Goal: Check status: Check status

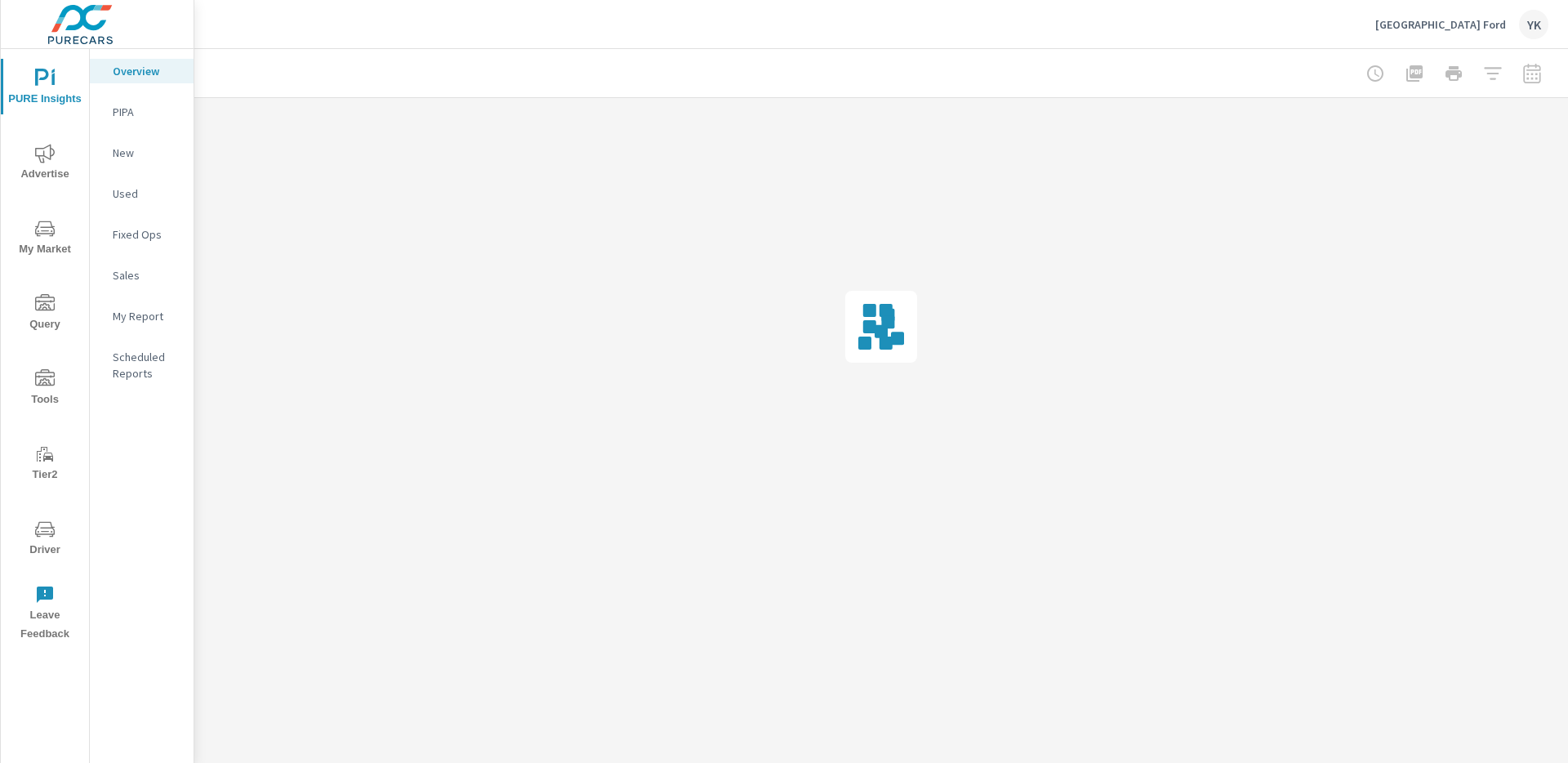
click at [29, 146] on span "Advertise" at bounding box center [45, 163] width 78 height 40
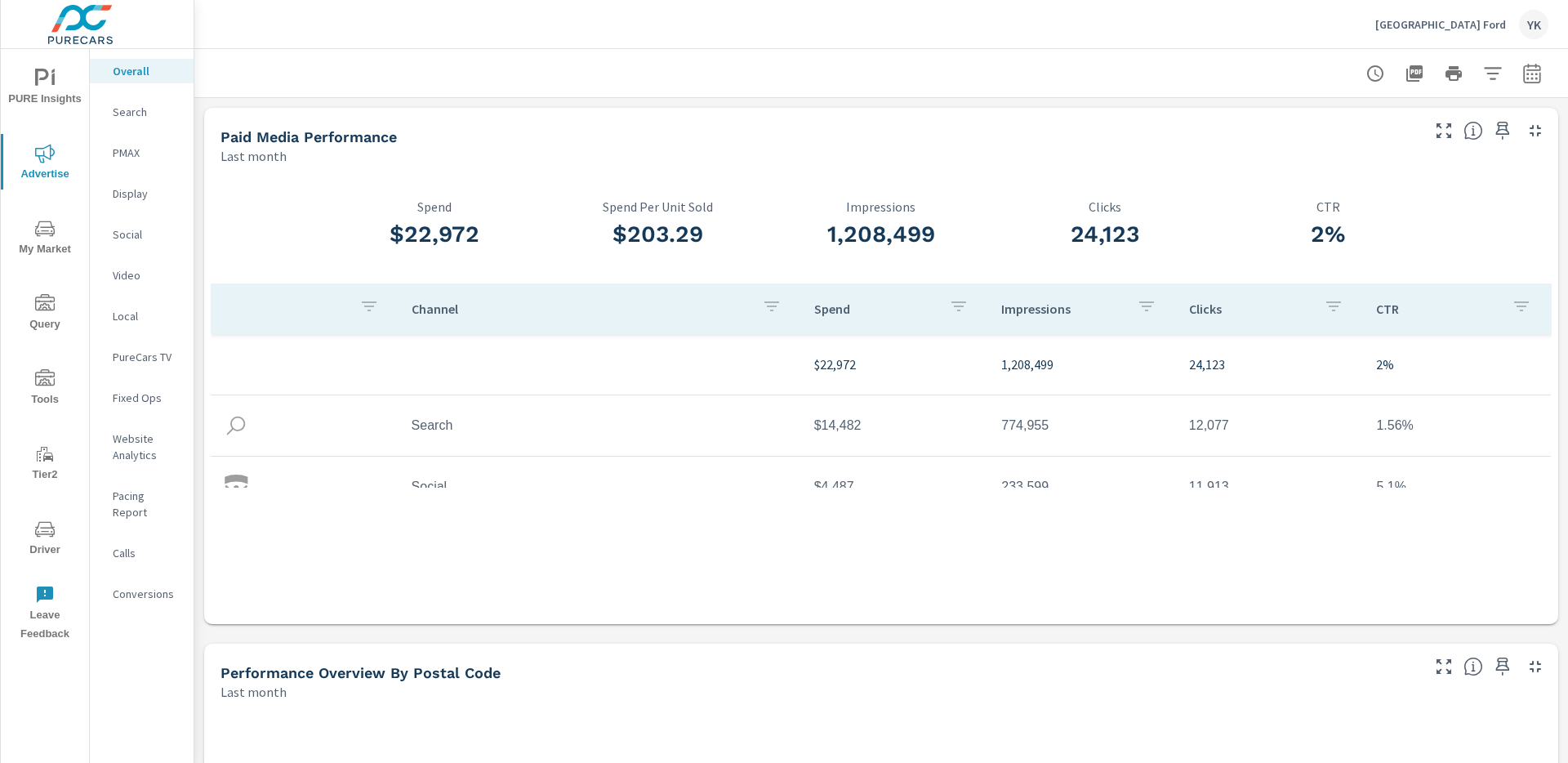
scroll to position [47, 0]
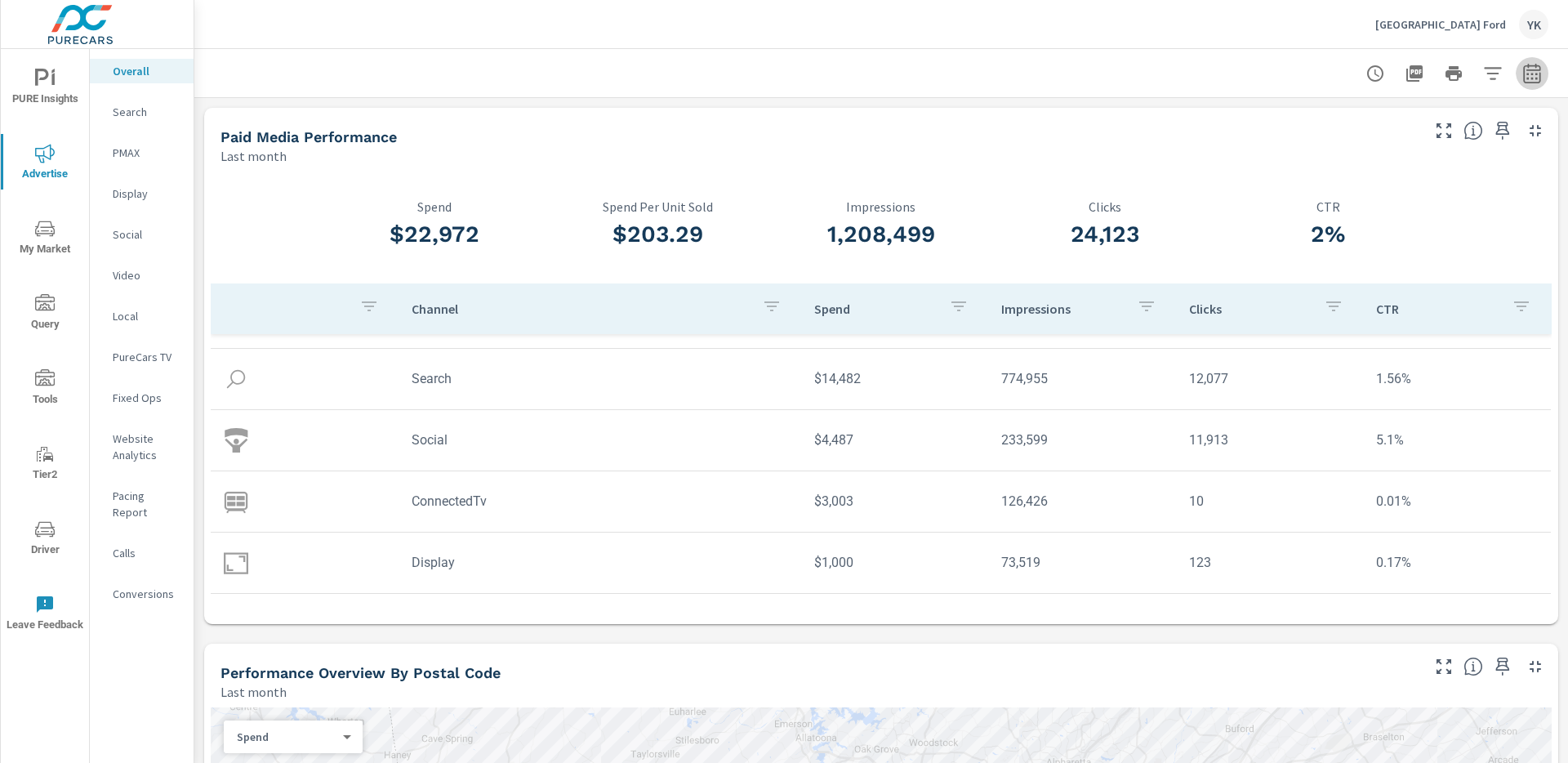
click at [1534, 78] on icon "button" at bounding box center [1532, 73] width 20 height 20
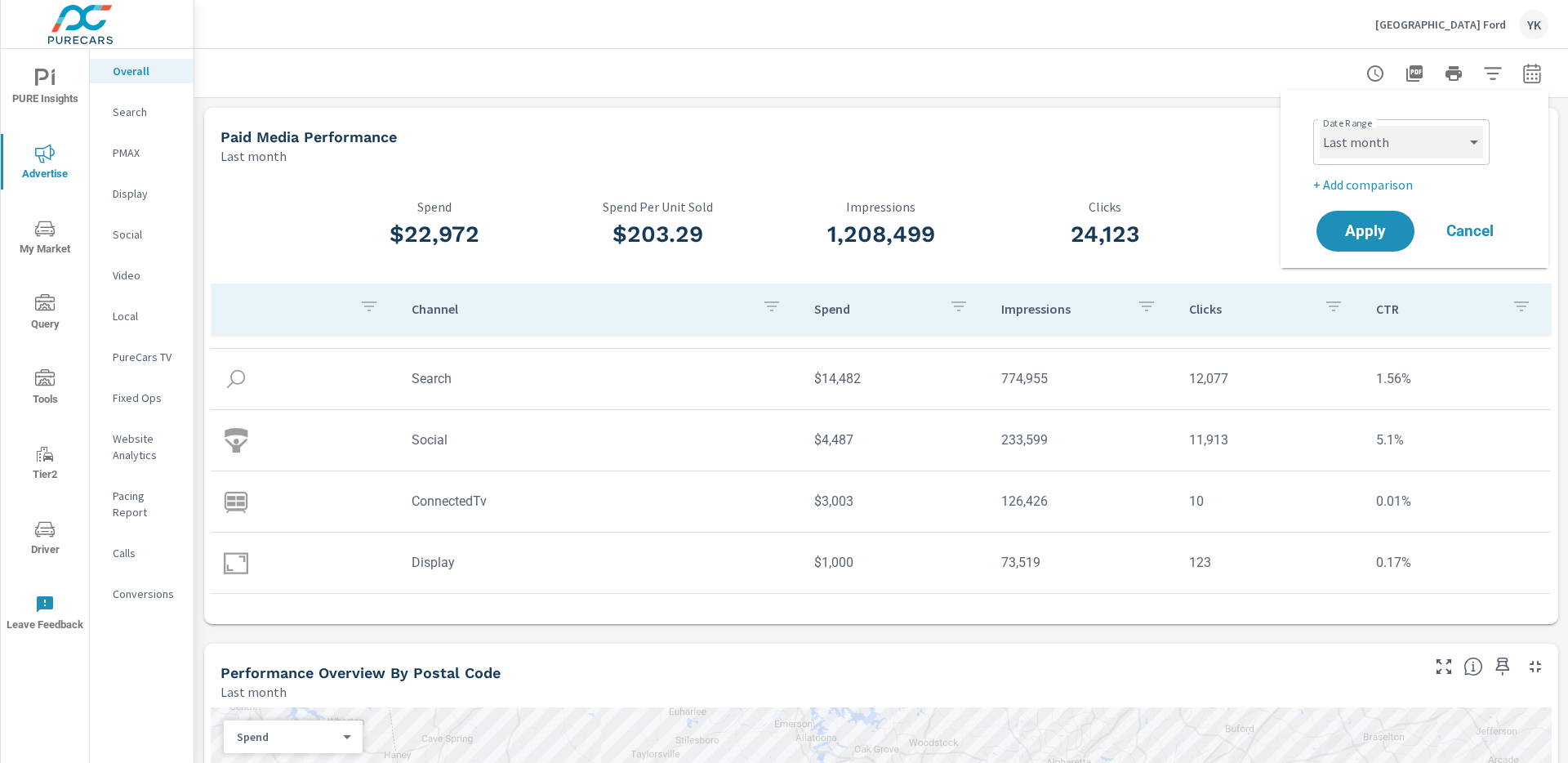
click at [1426, 135] on select "Custom [DATE] Last week Last 7 days Last 14 days Last 30 days Last 45 days Last…" at bounding box center [1401, 142] width 163 height 33
click at [1320, 126] on select "Custom [DATE] Last week Last 7 days Last 14 days Last 30 days Last 45 days Last…" at bounding box center [1401, 142] width 163 height 33
select select "Month to date"
click at [1365, 250] on button "Apply" at bounding box center [1365, 232] width 102 height 43
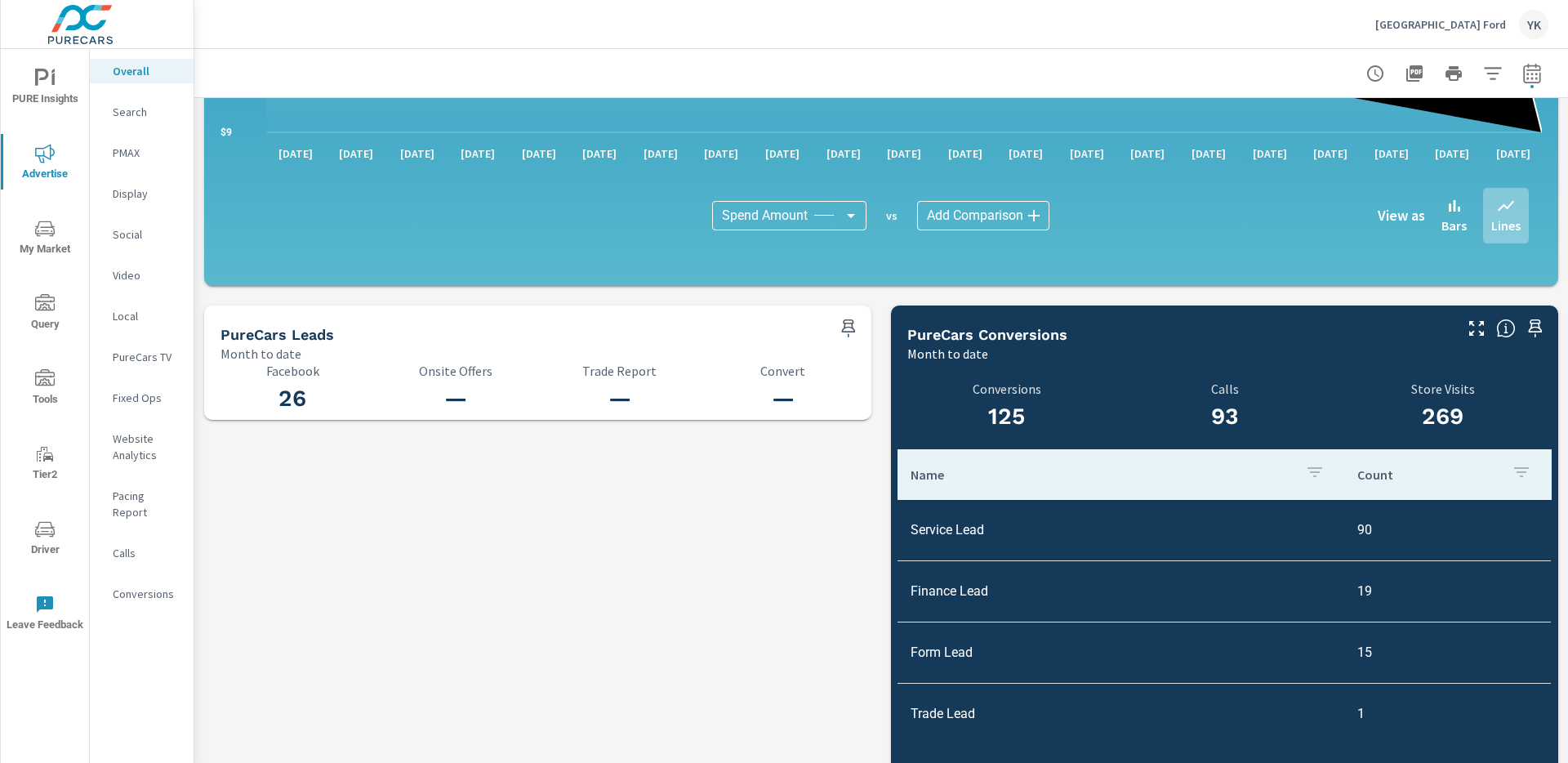
scroll to position [1614, 0]
